Goal: Task Accomplishment & Management: Manage account settings

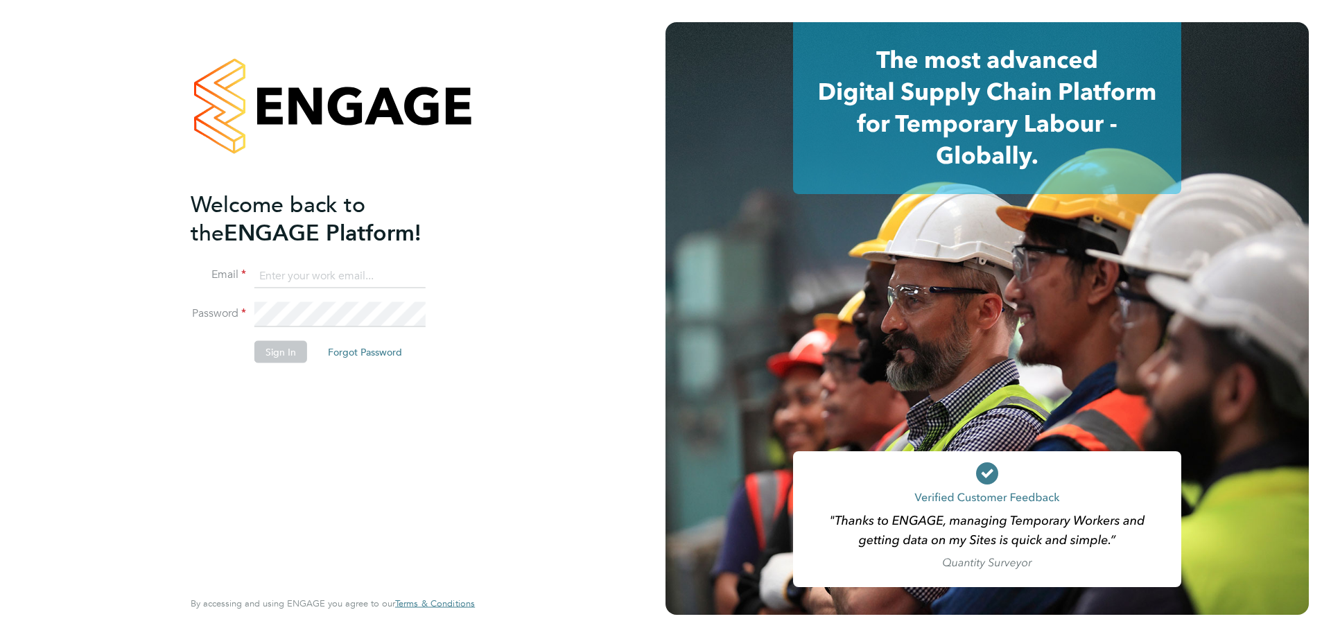
type input "l.moody@ionic.jobs"
click at [281, 345] on button "Sign In" at bounding box center [280, 351] width 53 height 22
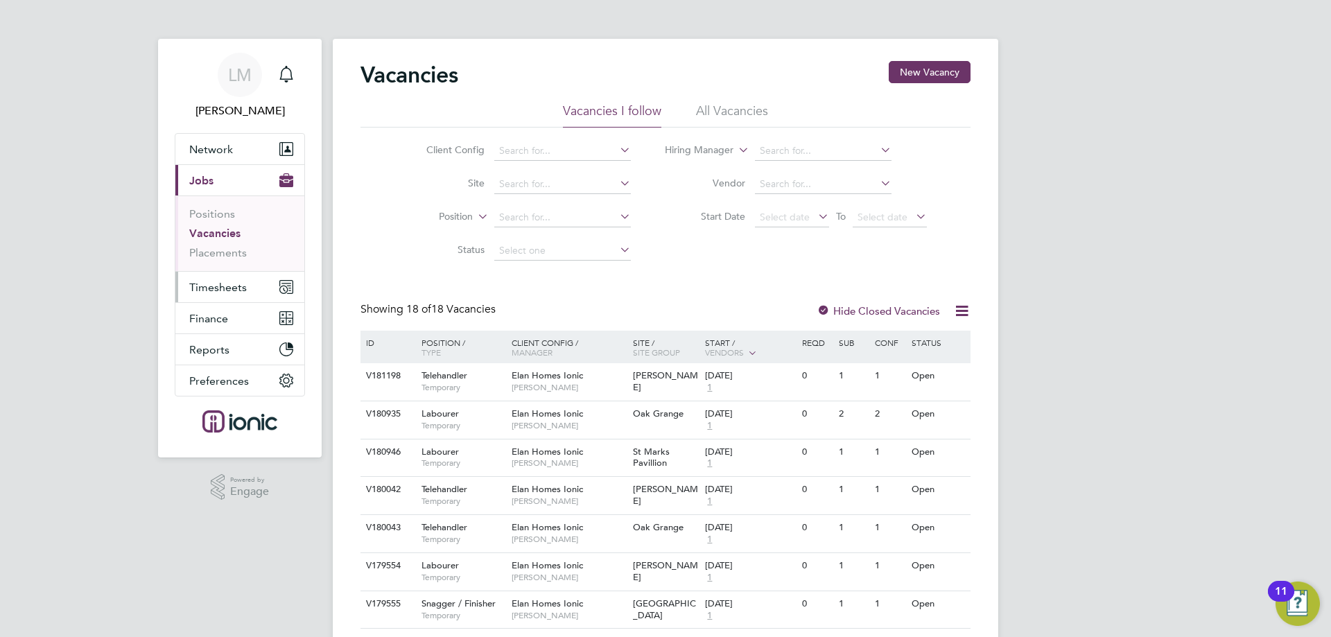
click at [261, 290] on button "Timesheets" at bounding box center [239, 287] width 129 height 31
click at [231, 290] on span "Timesheets" at bounding box center [218, 287] width 58 height 13
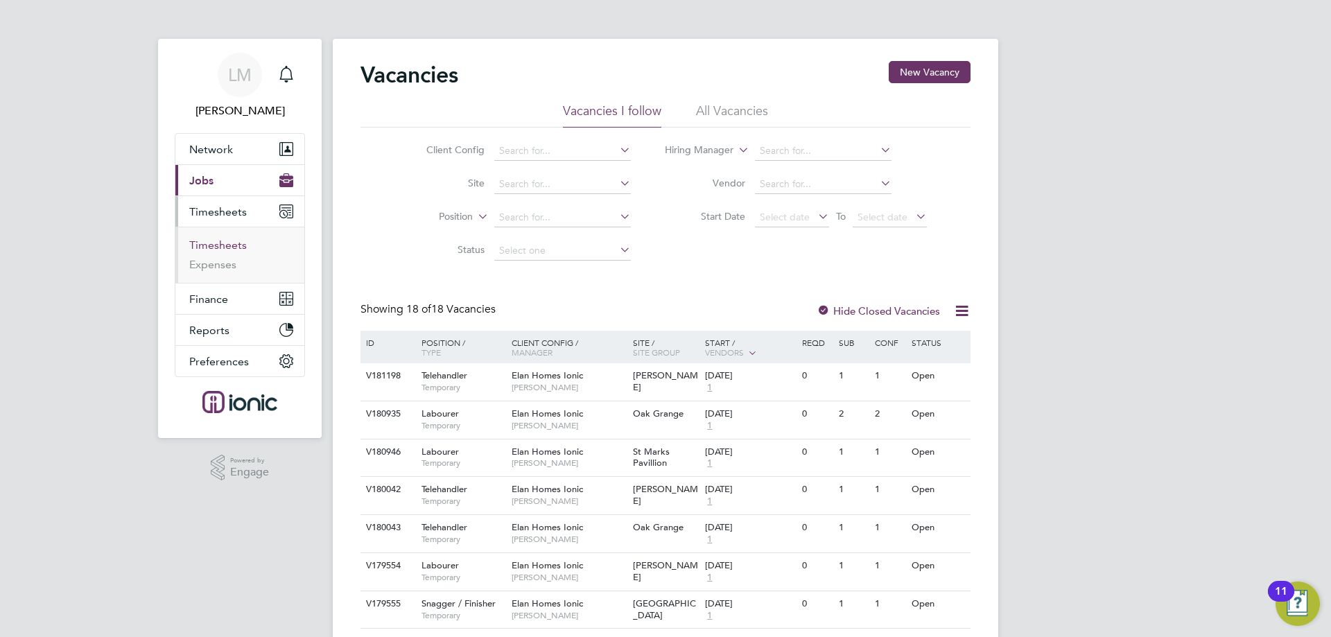
drag, startPoint x: 227, startPoint y: 232, endPoint x: 228, endPoint y: 240, distance: 8.3
click at [228, 232] on ul "Timesheets Expenses" at bounding box center [239, 255] width 129 height 56
click at [228, 245] on link "Timesheets" at bounding box center [218, 244] width 58 height 13
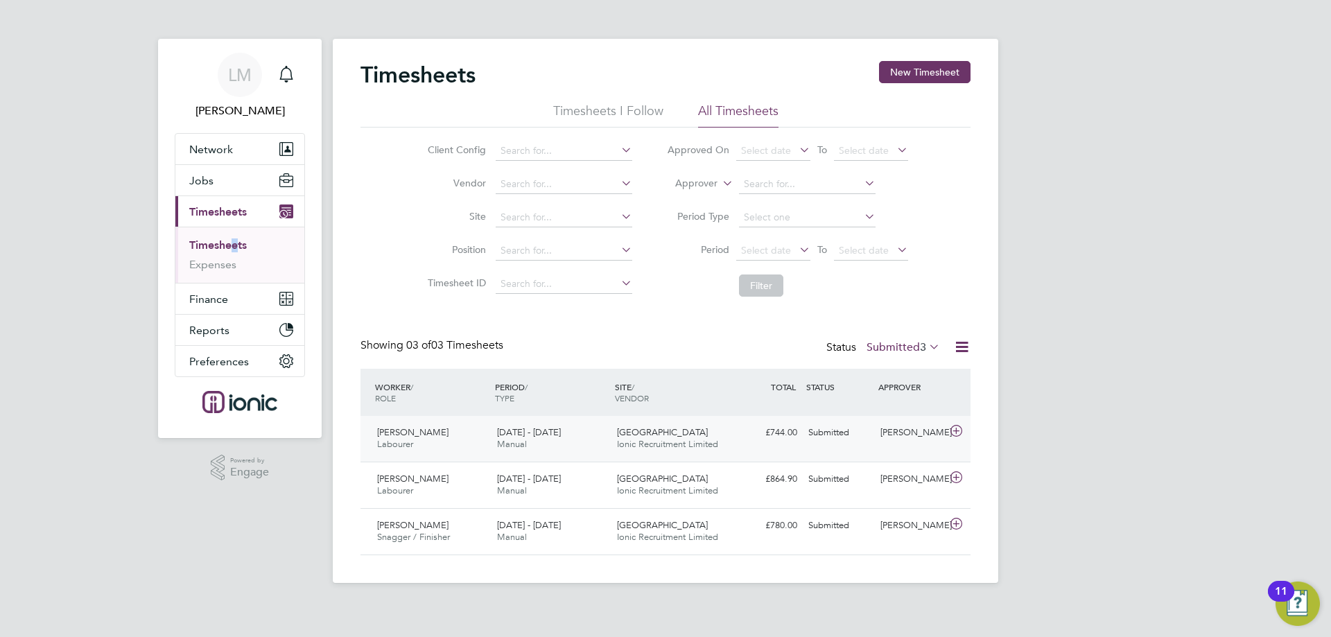
click at [543, 434] on span "[DATE] - [DATE]" at bounding box center [529, 432] width 64 height 12
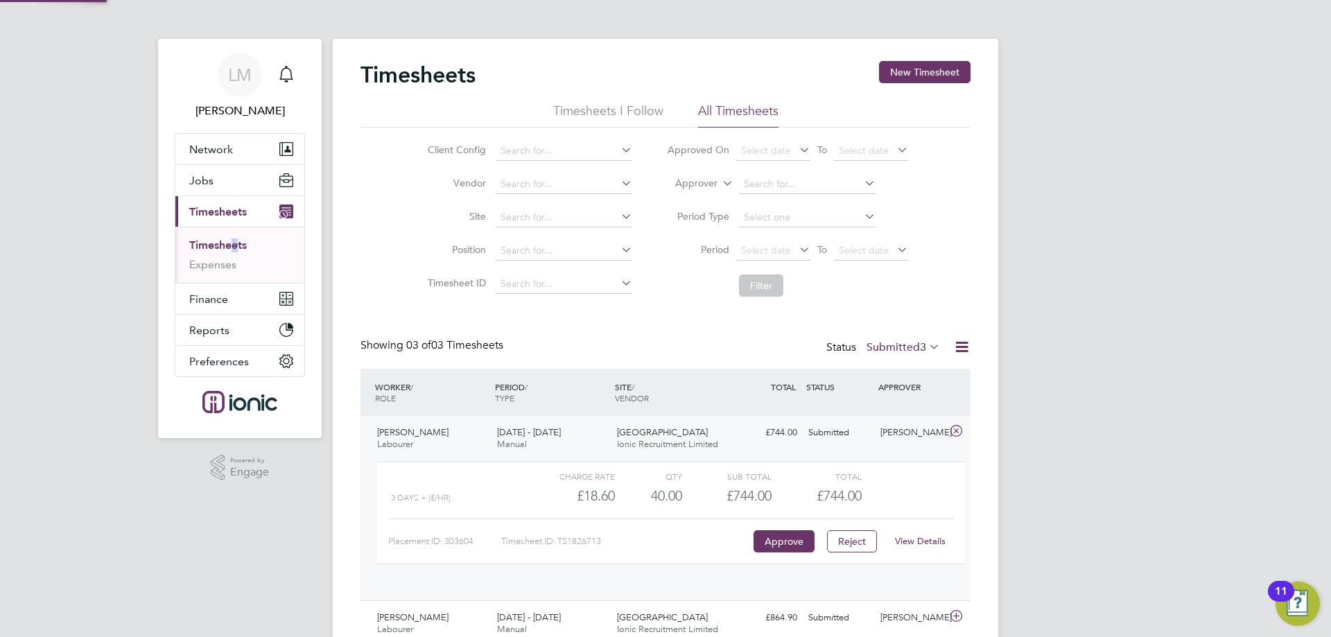
scroll to position [24, 135]
click at [930, 542] on link "View Details" at bounding box center [920, 541] width 51 height 12
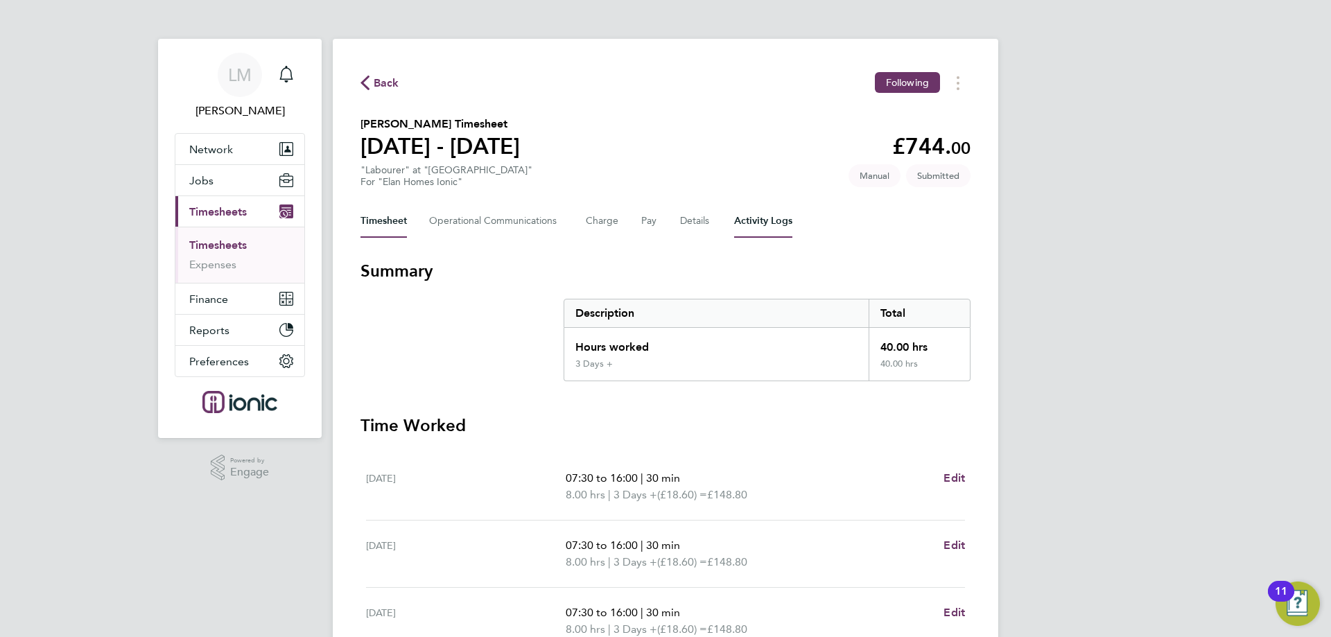
click at [785, 223] on Logs-tab "Activity Logs" at bounding box center [763, 221] width 58 height 33
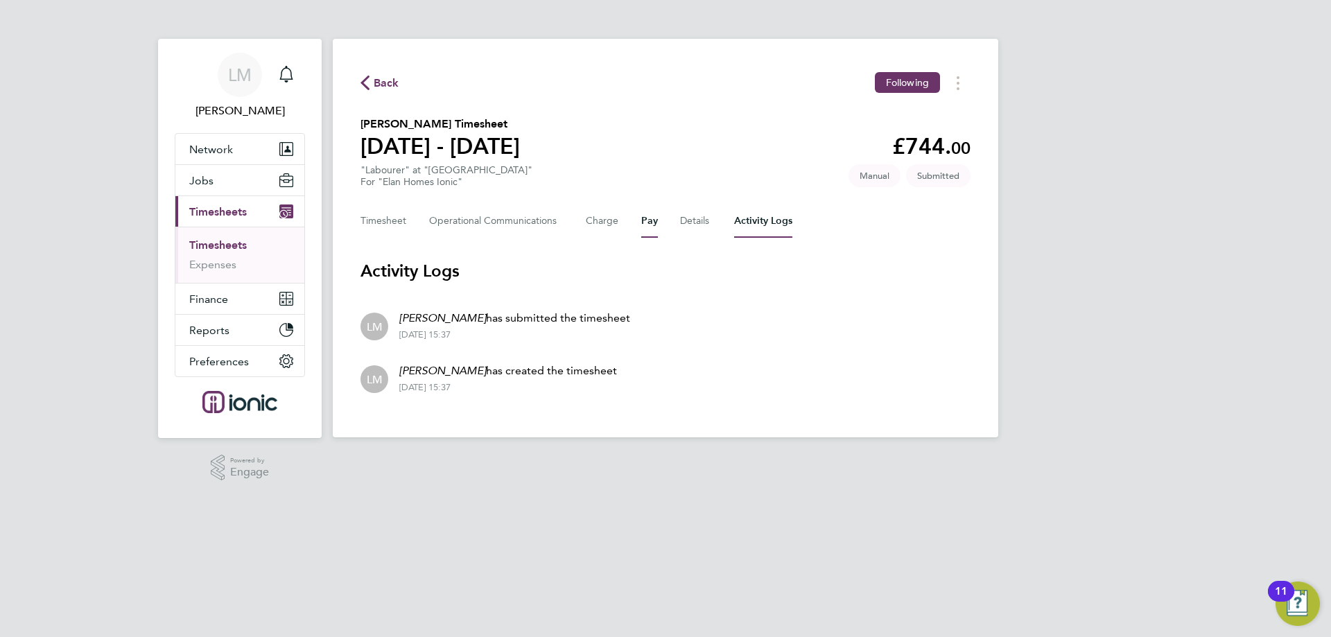
click at [661, 219] on div "Timesheet Operational Communications Charge Pay Details Activity Logs" at bounding box center [665, 221] width 610 height 33
click at [714, 216] on div "Timesheet Operational Communications Charge Pay Details Activity Logs" at bounding box center [665, 221] width 610 height 33
click at [687, 220] on button "Details" at bounding box center [696, 221] width 32 height 33
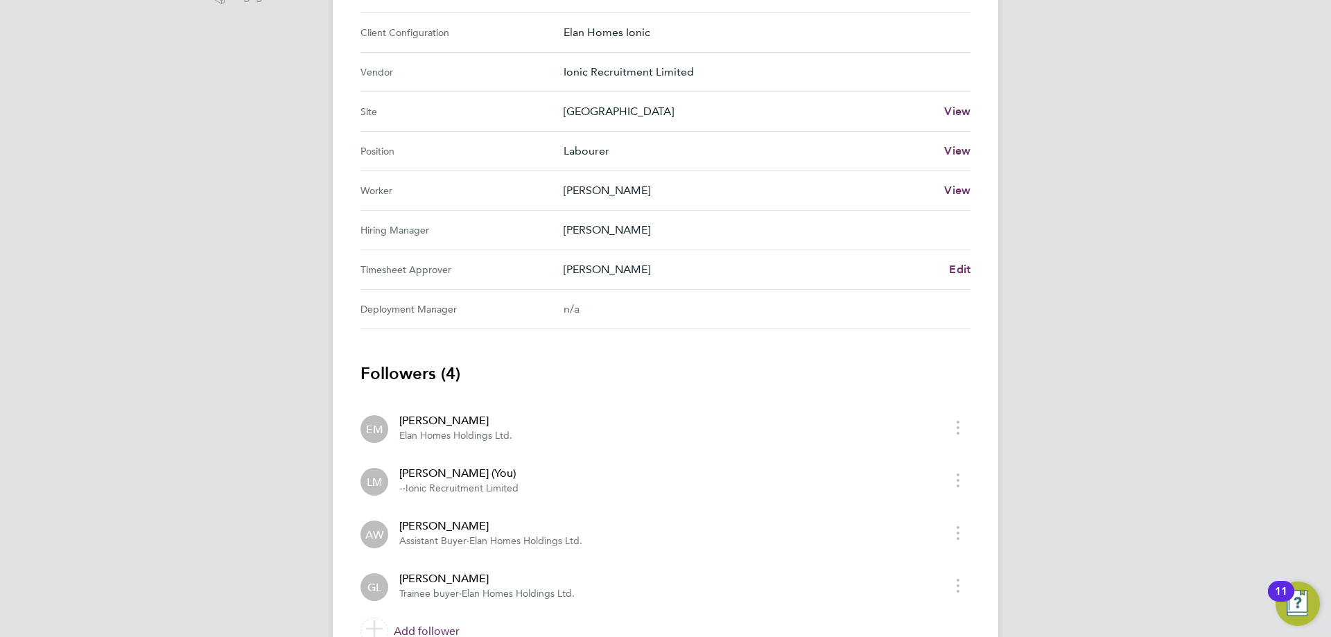
scroll to position [546, 0]
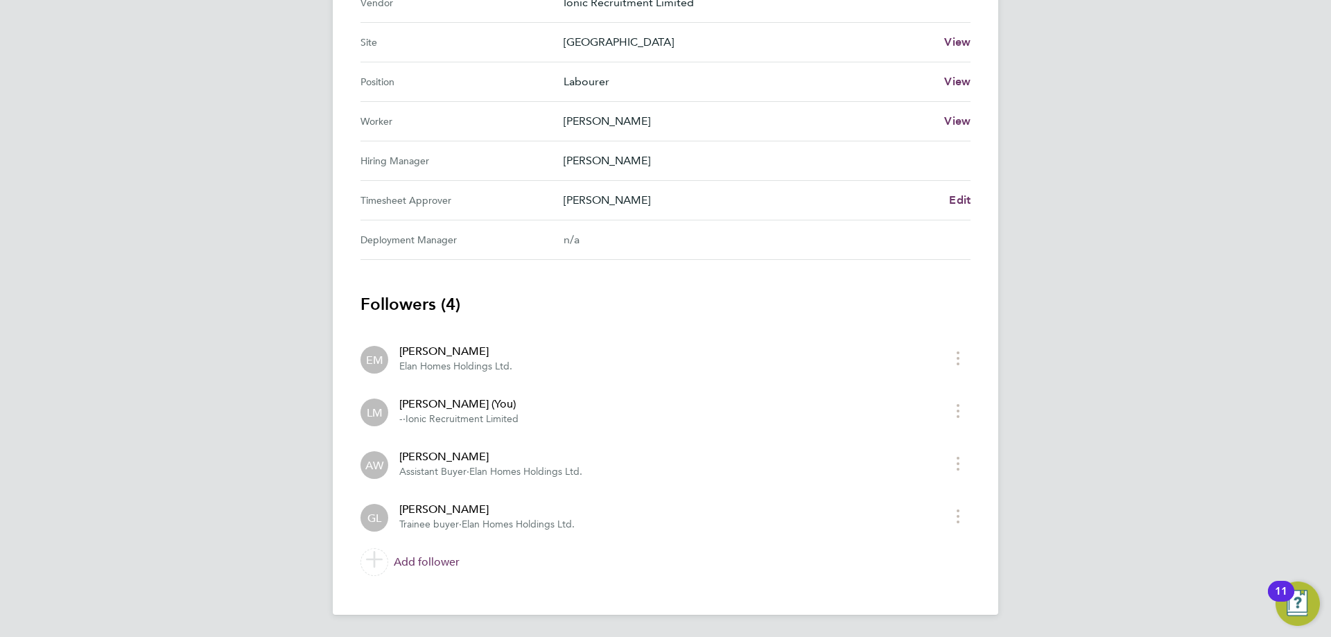
drag, startPoint x: 122, startPoint y: 207, endPoint x: 286, endPoint y: 5, distance: 260.7
click at [135, 196] on div "LM [PERSON_NAME] Notifications Applications: Network Team Members Businesses Si…" at bounding box center [665, 45] width 1331 height 1183
